Goal: Communication & Community: Answer question/provide support

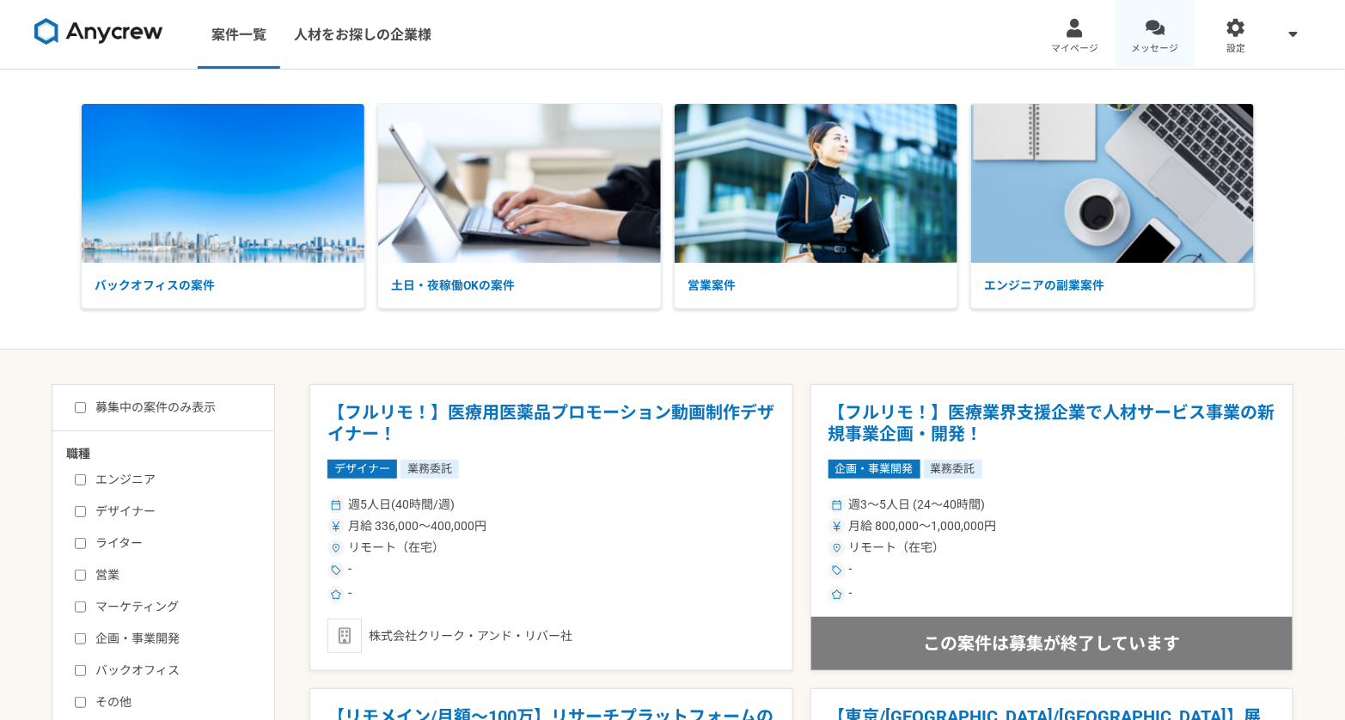
click at [1127, 35] on link "メッセージ" at bounding box center [1155, 34] width 81 height 69
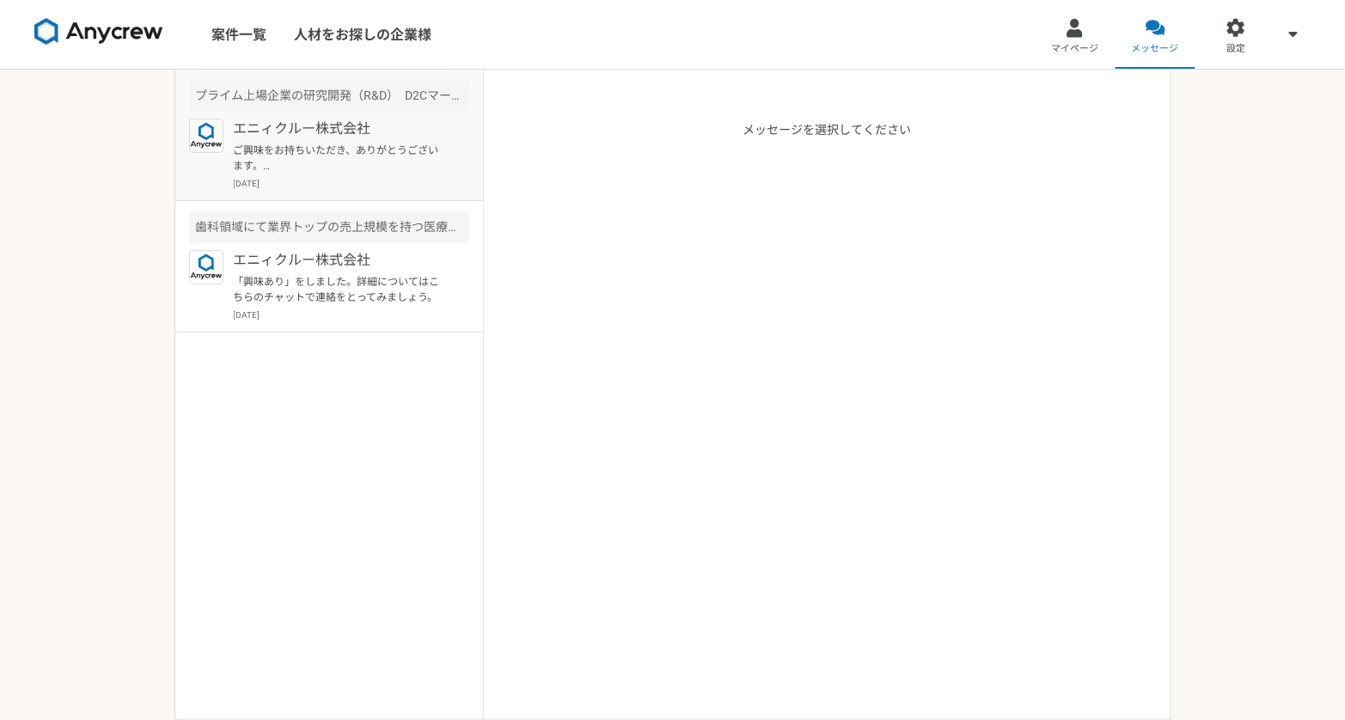
click at [413, 174] on div "エニィクルー株式会社 ご興味をお持ちいただき、ありがとうございます。 プロフィールを拝見させて頂きました。 それでは一度オンラインにて、案件の詳細及びご経歴な…" at bounding box center [351, 154] width 235 height 71
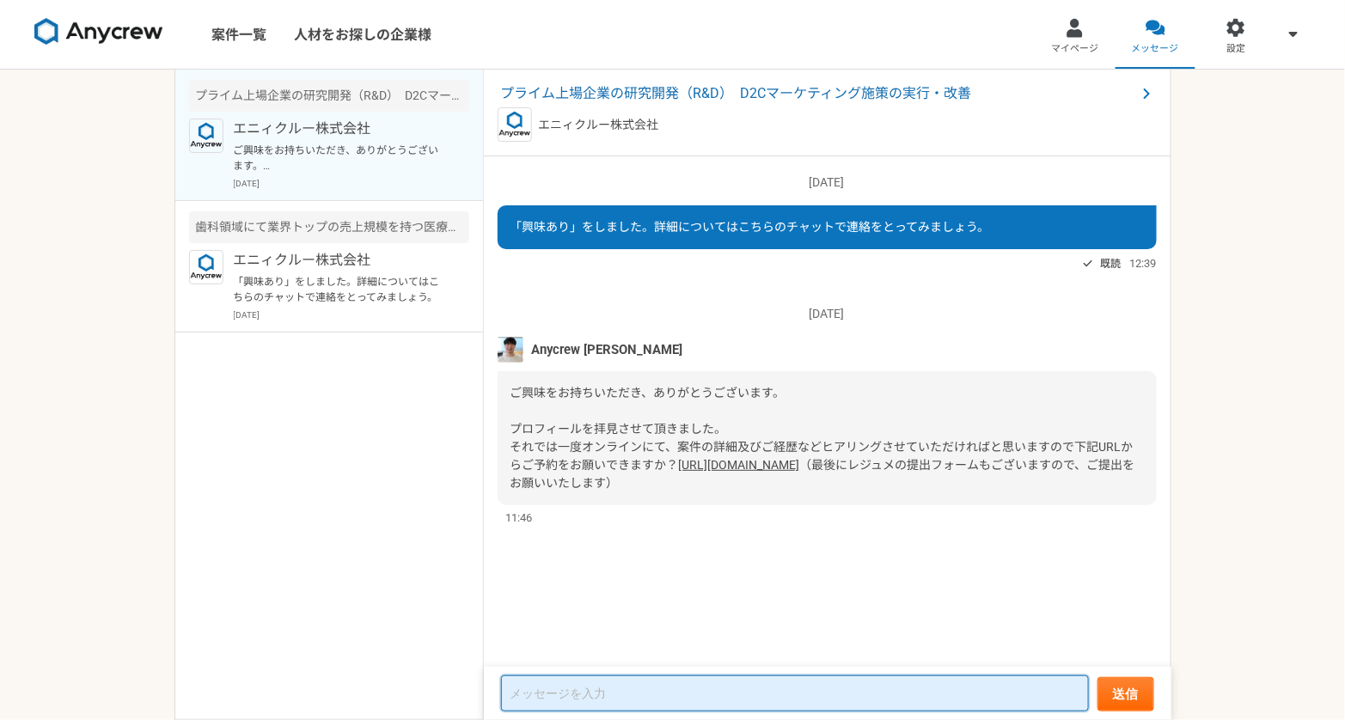
click at [632, 692] on textarea at bounding box center [795, 693] width 588 height 36
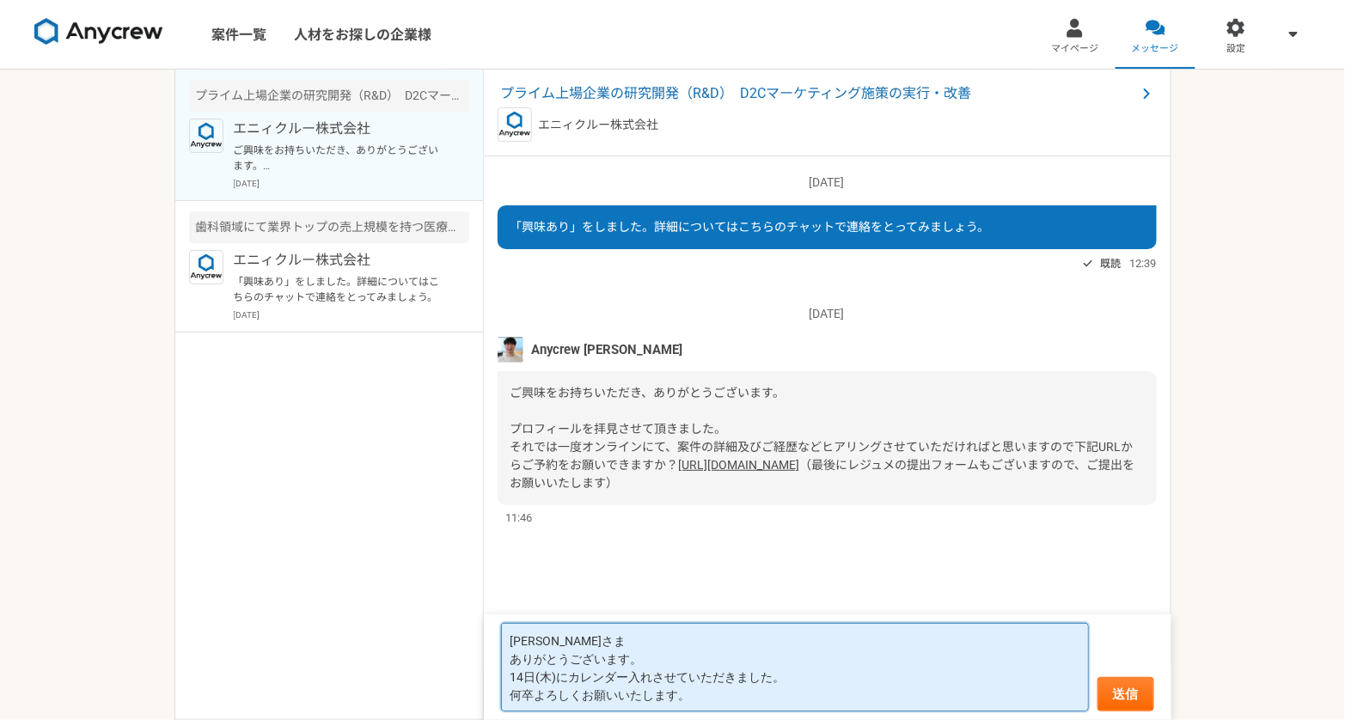
click at [652, 655] on textarea "[PERSON_NAME]さま ありがとうございます。 14日(木)にカレンダー入れさせていただきました。 何卒よろしくお願いいたします。" at bounding box center [795, 667] width 588 height 88
click at [556, 678] on textarea "[PERSON_NAME]さま ありがとうございます。 14日(木)にカレンダー入れさせていただきました。 何卒よろしくお願いいたします。" at bounding box center [795, 667] width 588 height 88
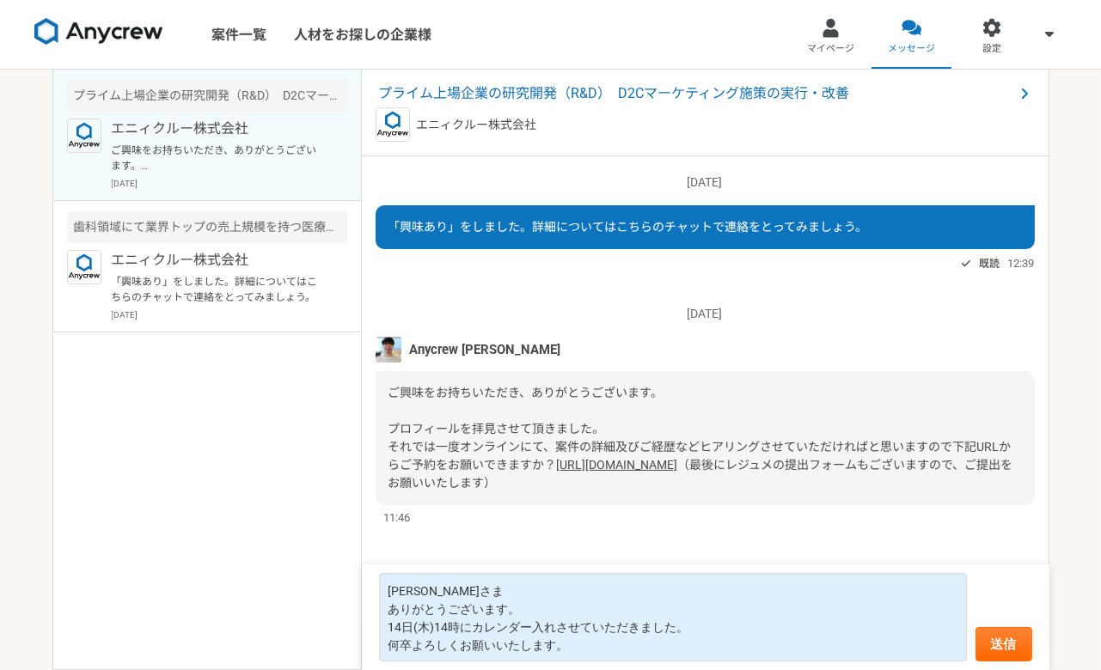
click at [605, 667] on form "[PERSON_NAME]さま ありがとうございます。 14日(木)14時にカレンダー入れさせていただきました。 何卒よろしくお願いいたします。 送信" at bounding box center [705, 617] width 687 height 106
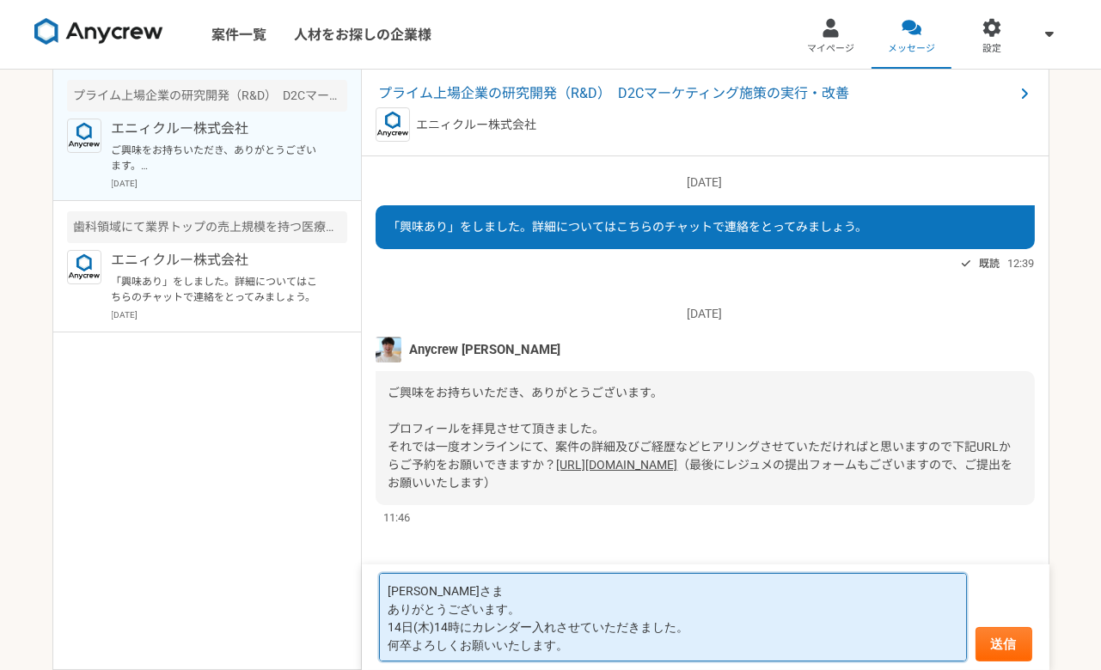
click at [604, 652] on textarea "[PERSON_NAME]さま ありがとうございます。 14日(木)14時にカレンダー入れさせていただきました。 何卒よろしくお願いいたします。" at bounding box center [673, 617] width 588 height 88
click at [456, 625] on textarea "[PERSON_NAME]さま ありがとうございます。 14日(木)14時にカレンダー入れさせていただきました。 何卒よろしくお願いいたします。" at bounding box center [673, 617] width 588 height 88
click at [555, 626] on textarea "[PERSON_NAME]さま ありがとうございます。 14日(木)13:00にカレンダー入れさせていただきました。 何卒よろしくお願いいたします。" at bounding box center [673, 617] width 588 height 88
click at [599, 643] on textarea "[PERSON_NAME]さま ありがとうございます。 14日(木)13:00にカレンダー入れさせていただきました。 何卒よろしくお願いいたします。" at bounding box center [673, 617] width 588 height 88
type textarea "[PERSON_NAME]さま ありがとうございます。 14日(木)13:00にカレンダー入れさせていただきました。 何卒よろしくお願いいたします。"
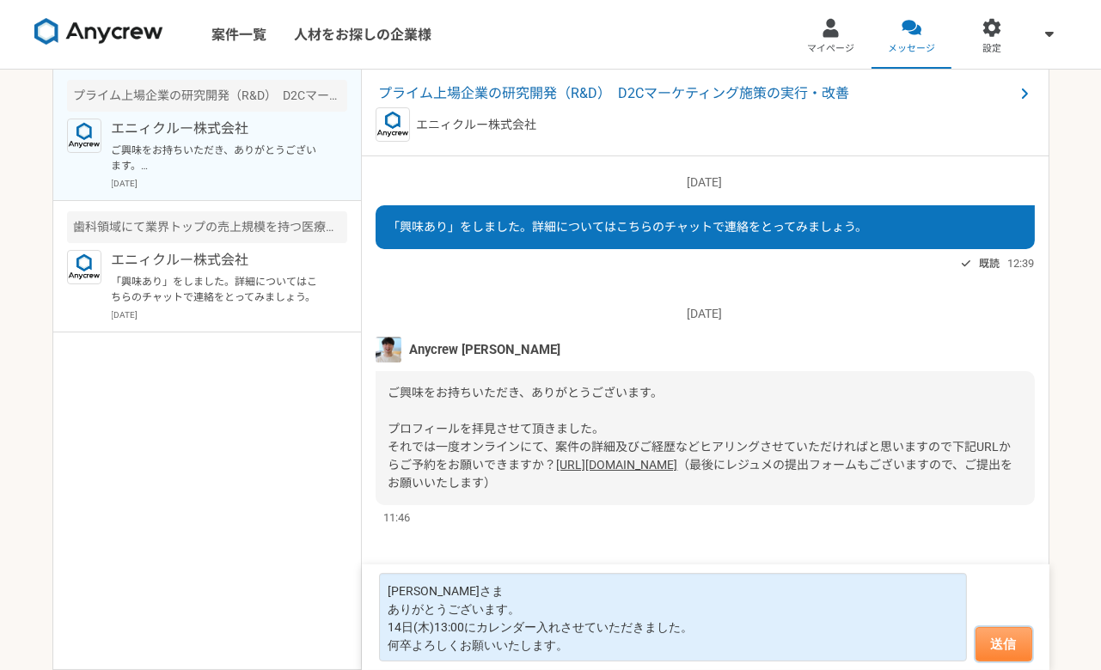
click at [997, 653] on button "送信" at bounding box center [1003, 644] width 57 height 34
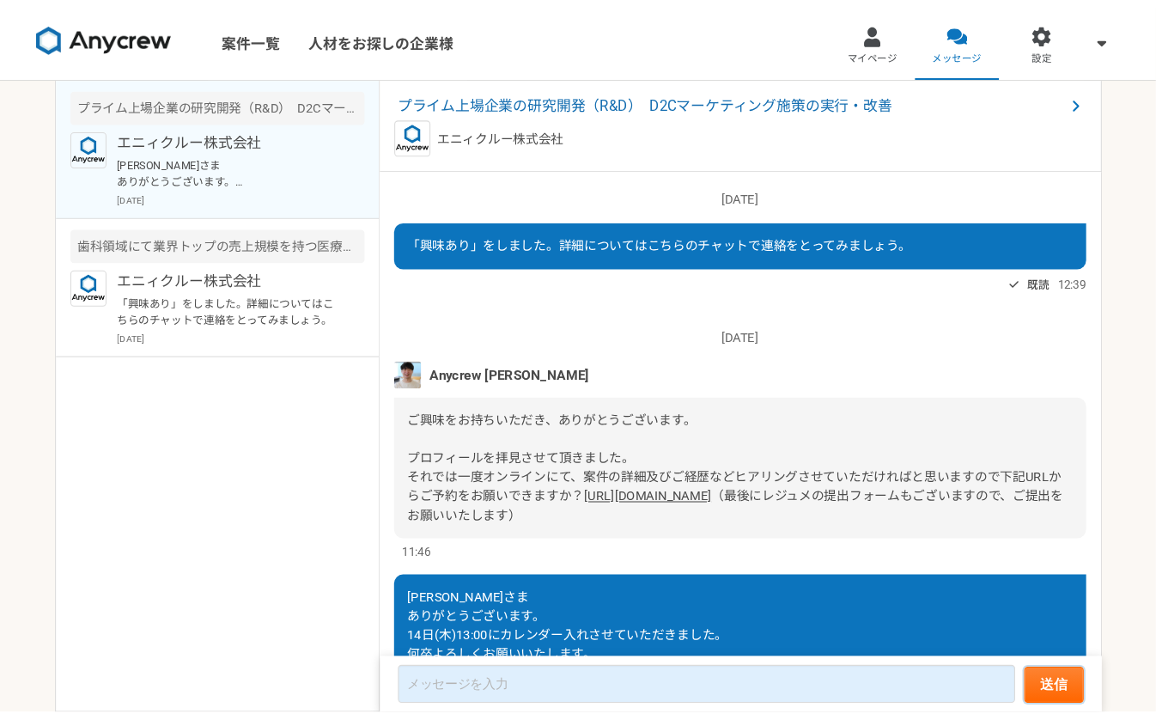
scroll to position [108, 0]
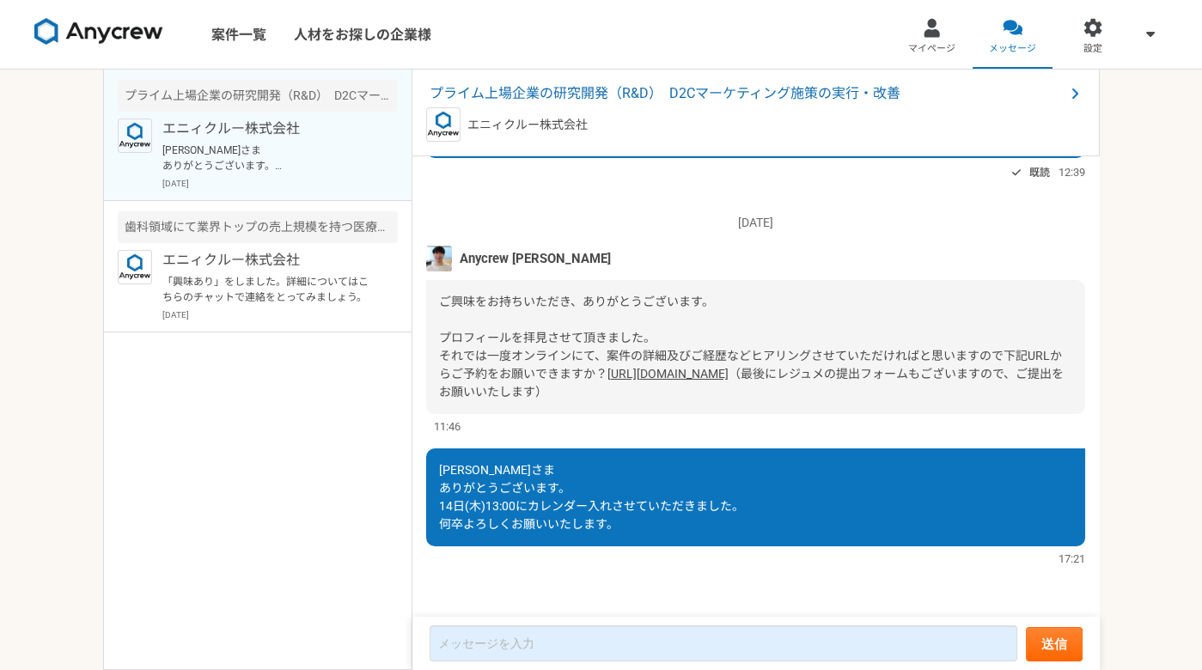
click at [514, 292] on div "ご興味をお持ちいただき、ありがとうございます。 プロフィールを拝見させて頂きました。 それでは一度オンラインにて、案件の詳細及びご経歴などヒアリングさせていた…" at bounding box center [755, 347] width 659 height 134
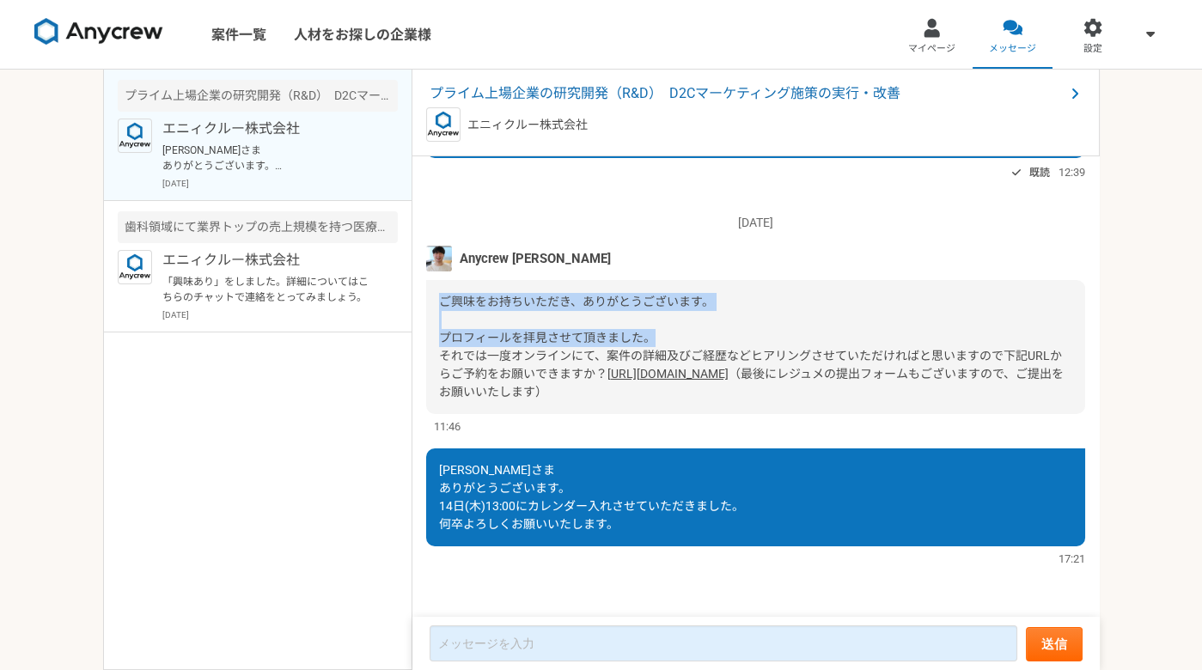
drag, startPoint x: 438, startPoint y: 284, endPoint x: 717, endPoint y: 324, distance: 281.1
click at [717, 324] on div "ご興味をお持ちいただき、ありがとうございます。 プロフィールを拝見させて頂きました。 それでは一度オンラインにて、案件の詳細及びご経歴などヒアリングさせていた…" at bounding box center [755, 347] width 659 height 134
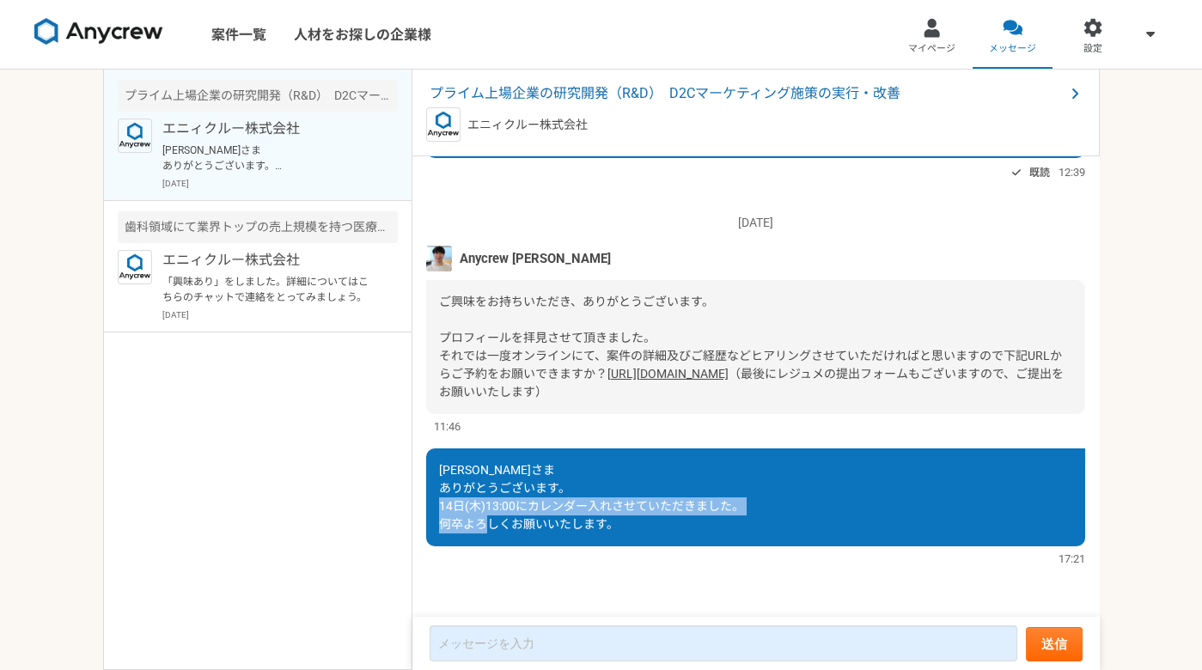
drag, startPoint x: 515, startPoint y: 498, endPoint x: 699, endPoint y: 521, distance: 185.2
click at [699, 521] on div "[PERSON_NAME]さま ありがとうございます。 14日(木)13:00にカレンダー入れさせていただきました。 何卒よろしくお願いいたします。" at bounding box center [755, 497] width 659 height 98
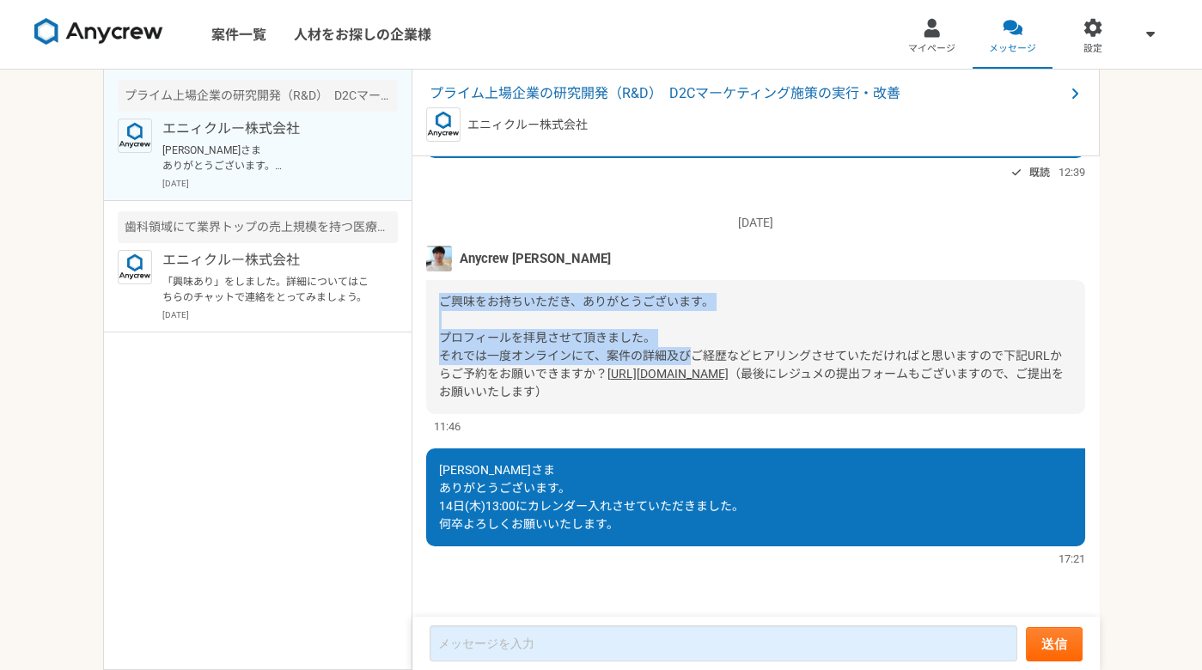
drag, startPoint x: 441, startPoint y: 284, endPoint x: 706, endPoint y: 336, distance: 270.6
click at [706, 336] on span "ご興味をお持ちいただき、ありがとうございます。 プロフィールを拝見させて頂きました。 それでは一度オンラインにて、案件の詳細及びご経歴などヒアリングさせていた…" at bounding box center [750, 338] width 623 height 86
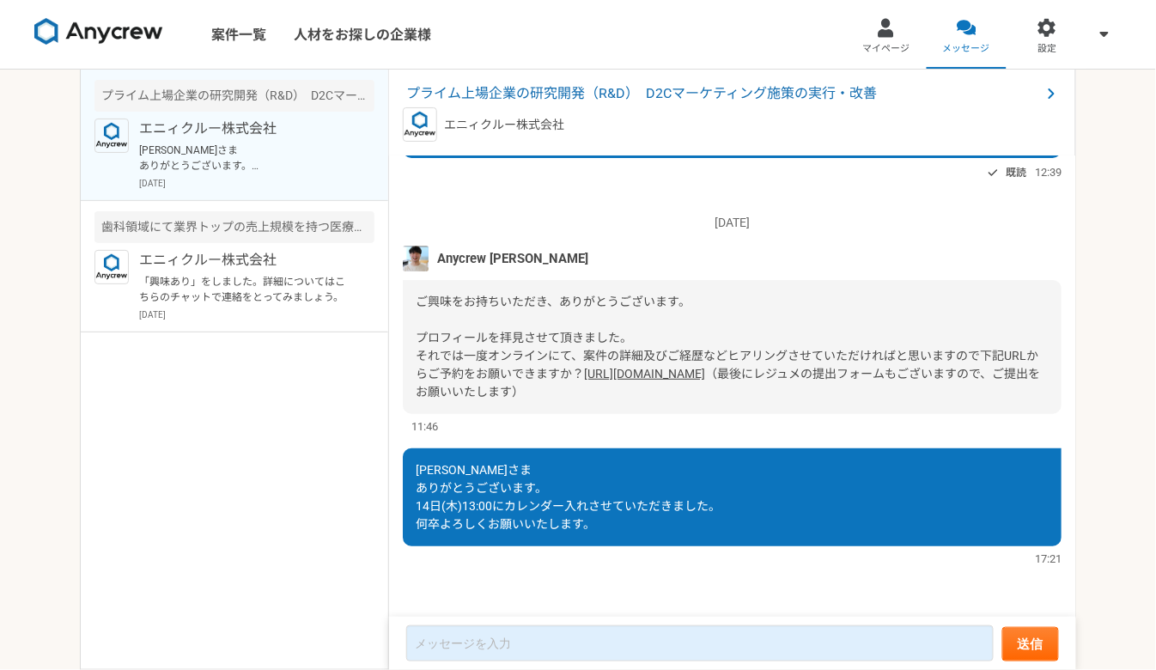
click at [517, 503] on span "[PERSON_NAME]さま ありがとうございます。 14日(木)13:00にカレンダー入れさせていただきました。 何卒よろしくお願いいたします。" at bounding box center [568, 497] width 305 height 68
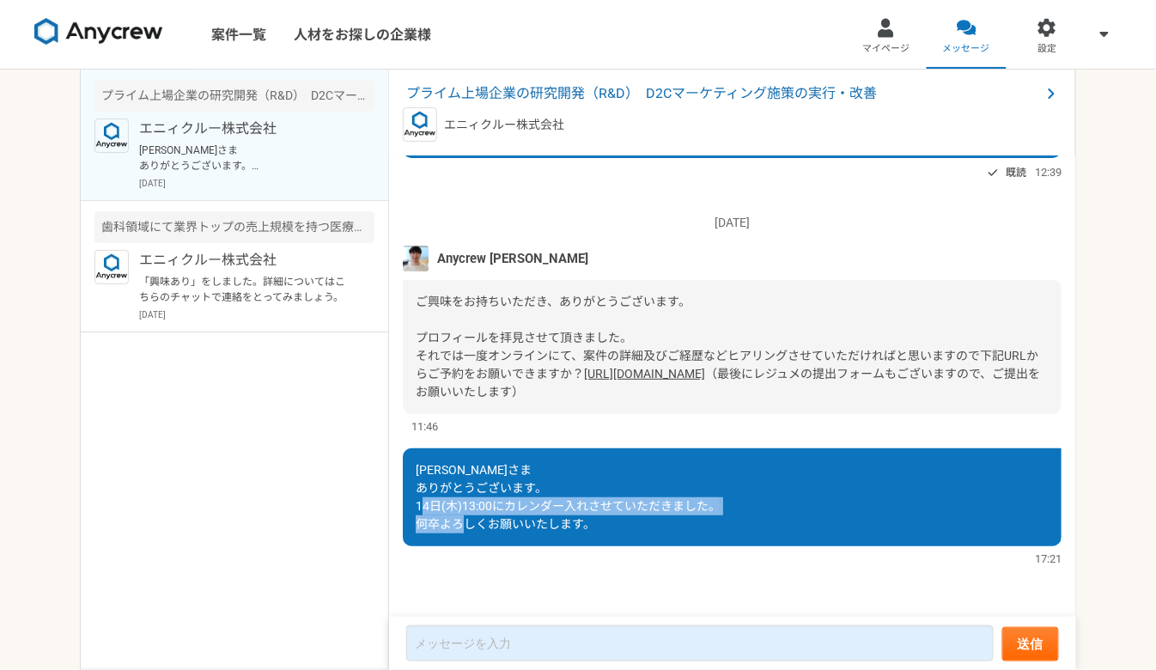
drag, startPoint x: 498, startPoint y: 503, endPoint x: 641, endPoint y: 522, distance: 144.0
click at [641, 522] on div "[PERSON_NAME]さま ありがとうございます。 14日(木)13:00にカレンダー入れさせていただきました。 何卒よろしくお願いいたします。" at bounding box center [732, 497] width 659 height 98
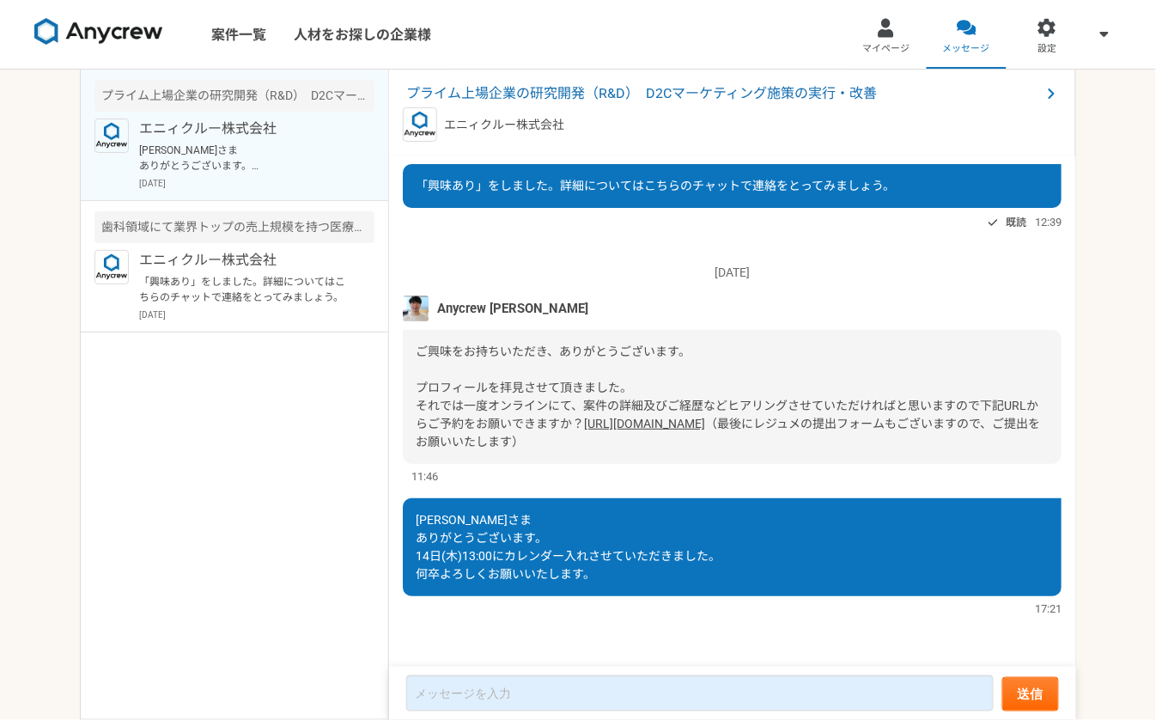
scroll to position [58, 0]
